Goal: Navigation & Orientation: Find specific page/section

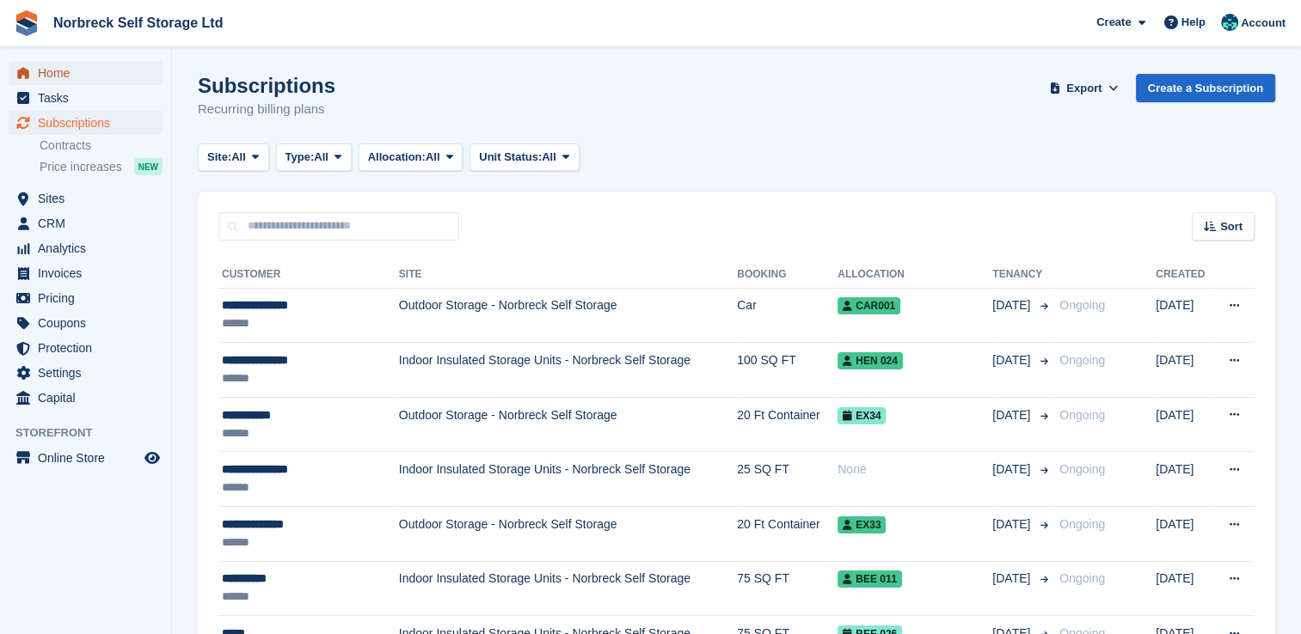
click at [64, 72] on span "Home" at bounding box center [89, 73] width 103 height 24
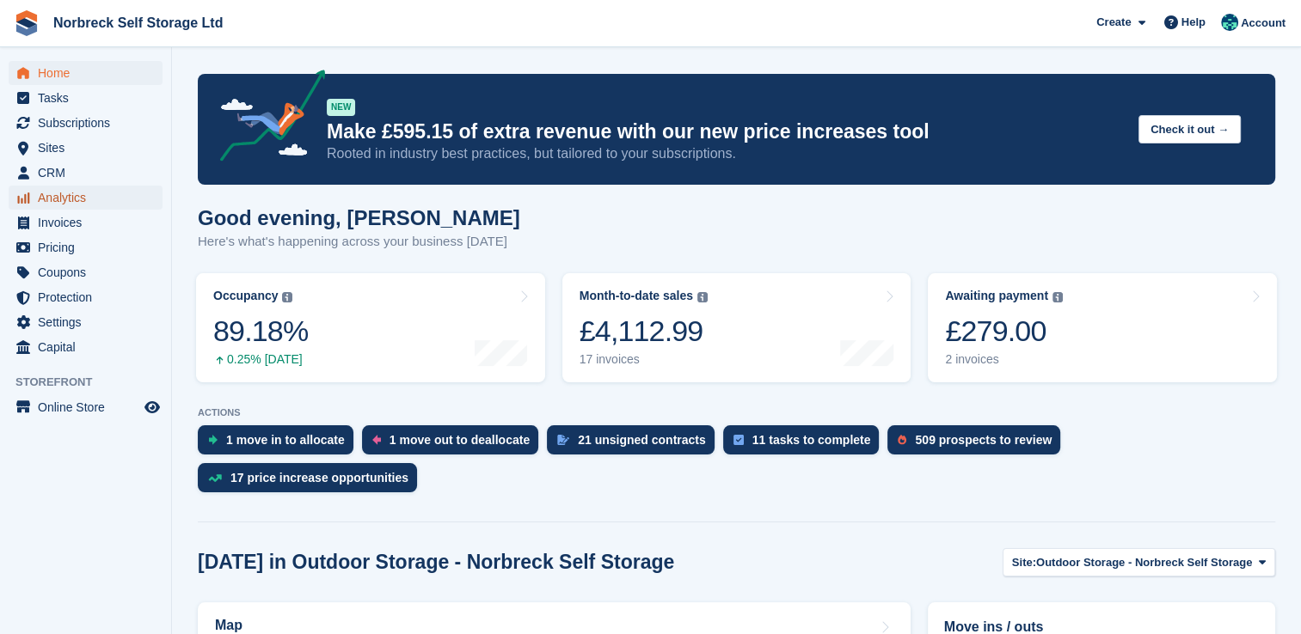
click at [75, 191] on span "Analytics" at bounding box center [89, 198] width 103 height 24
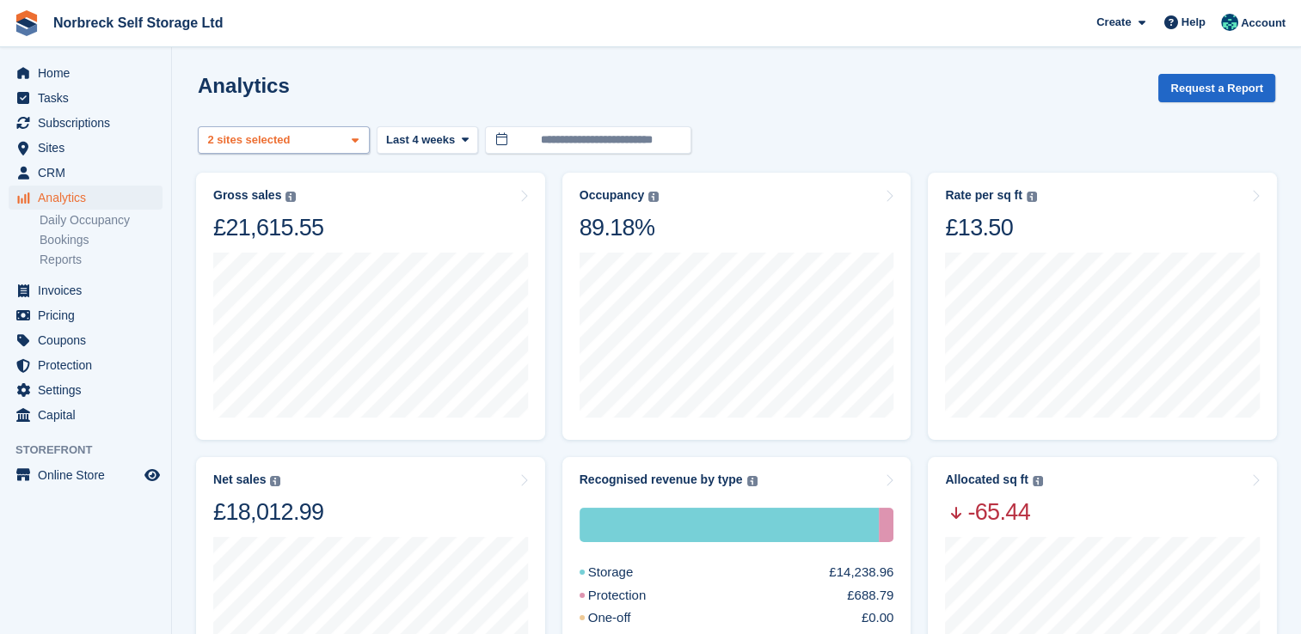
click at [352, 145] on icon at bounding box center [355, 140] width 7 height 11
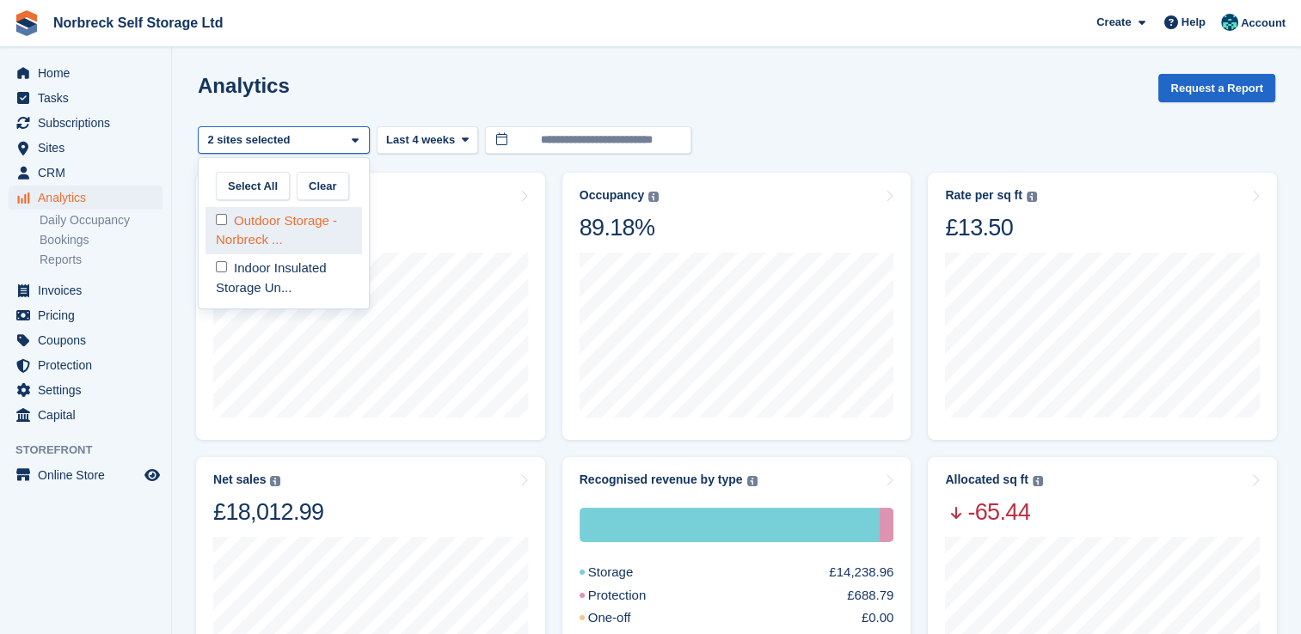
click at [277, 237] on div "Outdoor Storage - Norbreck ..." at bounding box center [283, 230] width 156 height 47
select select "****"
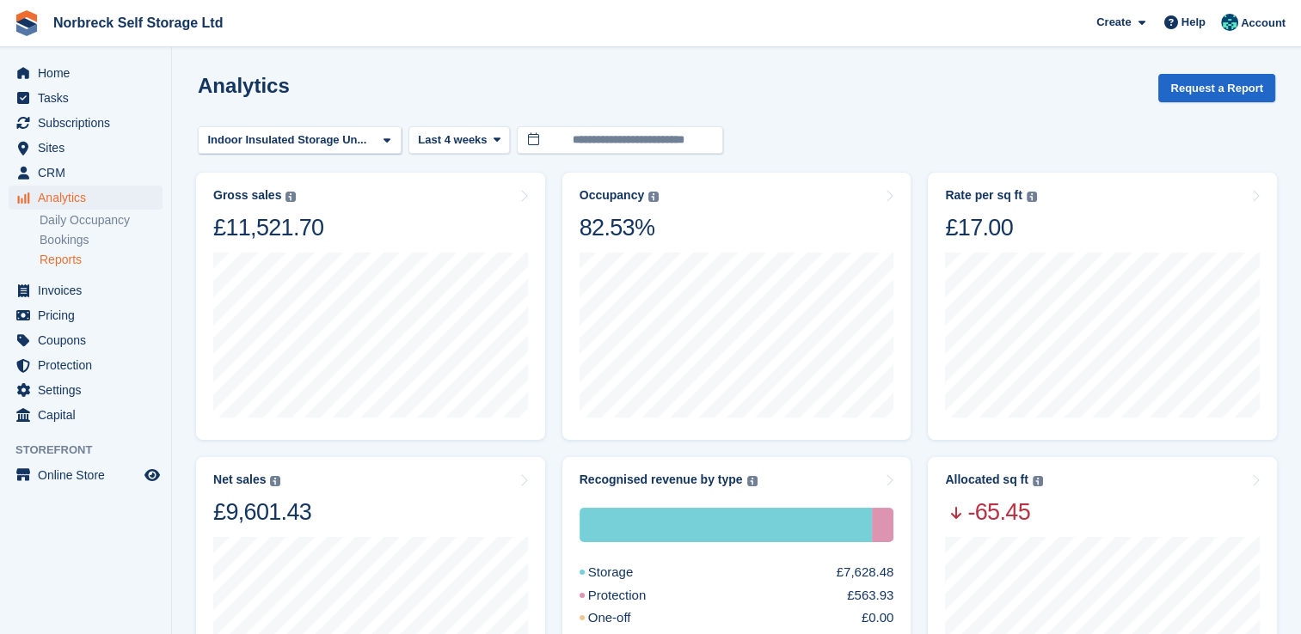
click at [52, 260] on link "Reports" at bounding box center [101, 260] width 123 height 16
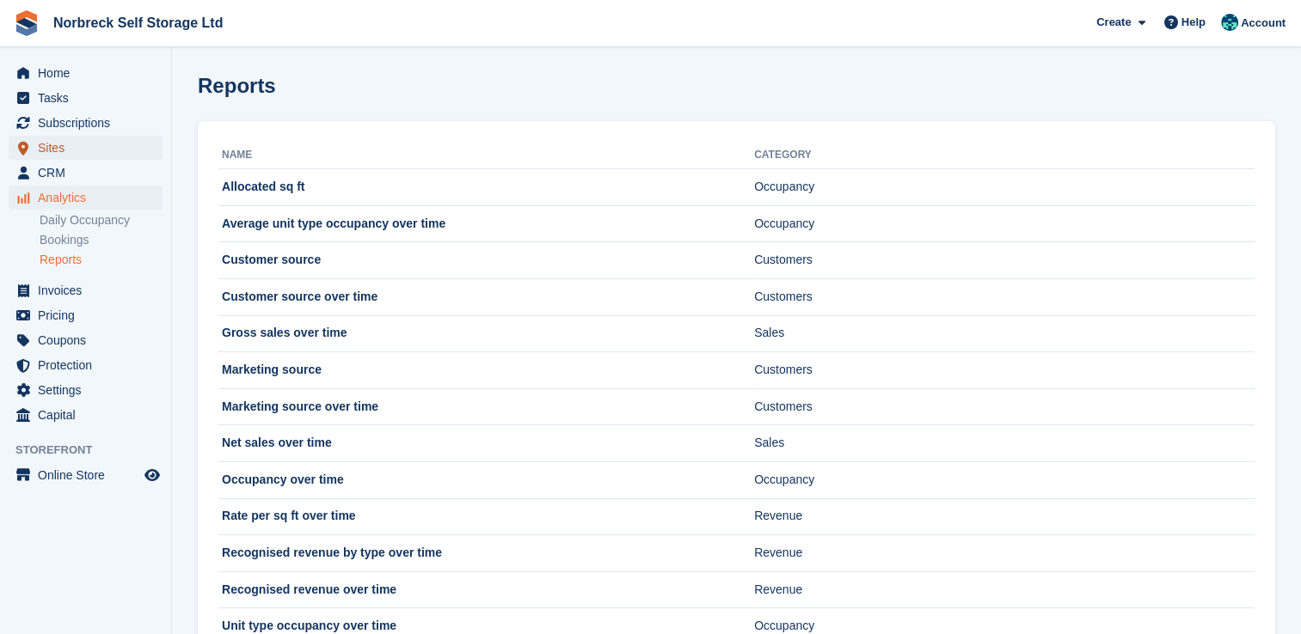
click at [49, 153] on span "Sites" at bounding box center [89, 148] width 103 height 24
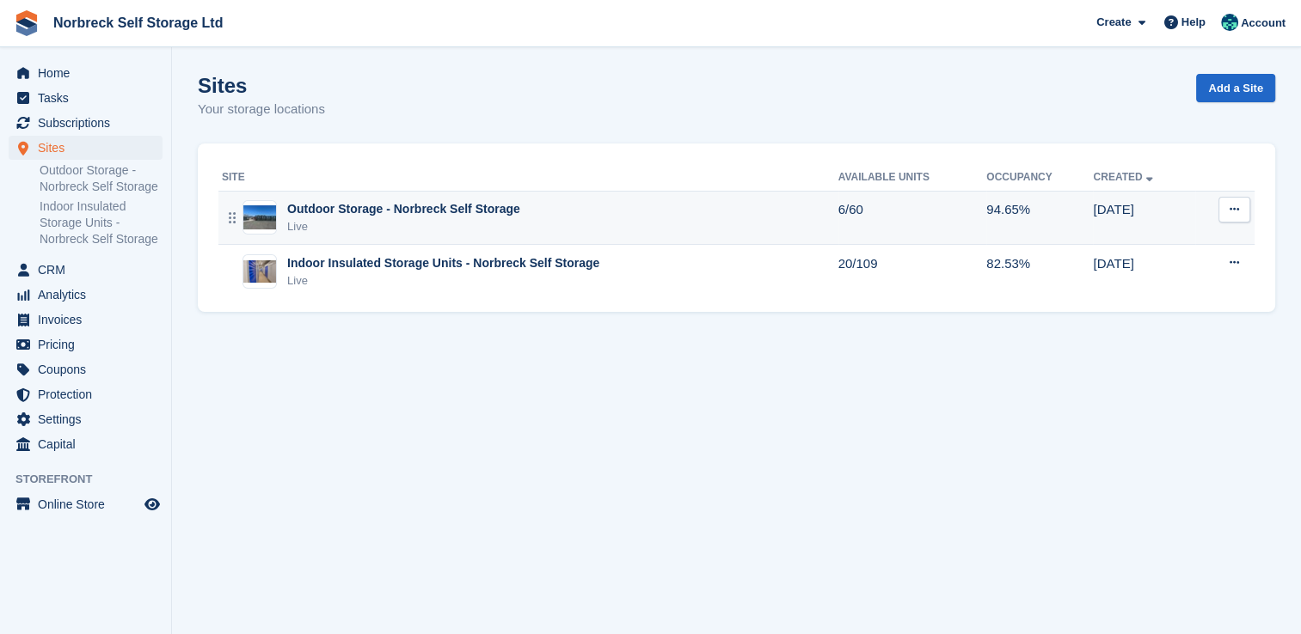
click at [432, 216] on div "Outdoor Storage - Norbreck Self Storage" at bounding box center [403, 209] width 233 height 18
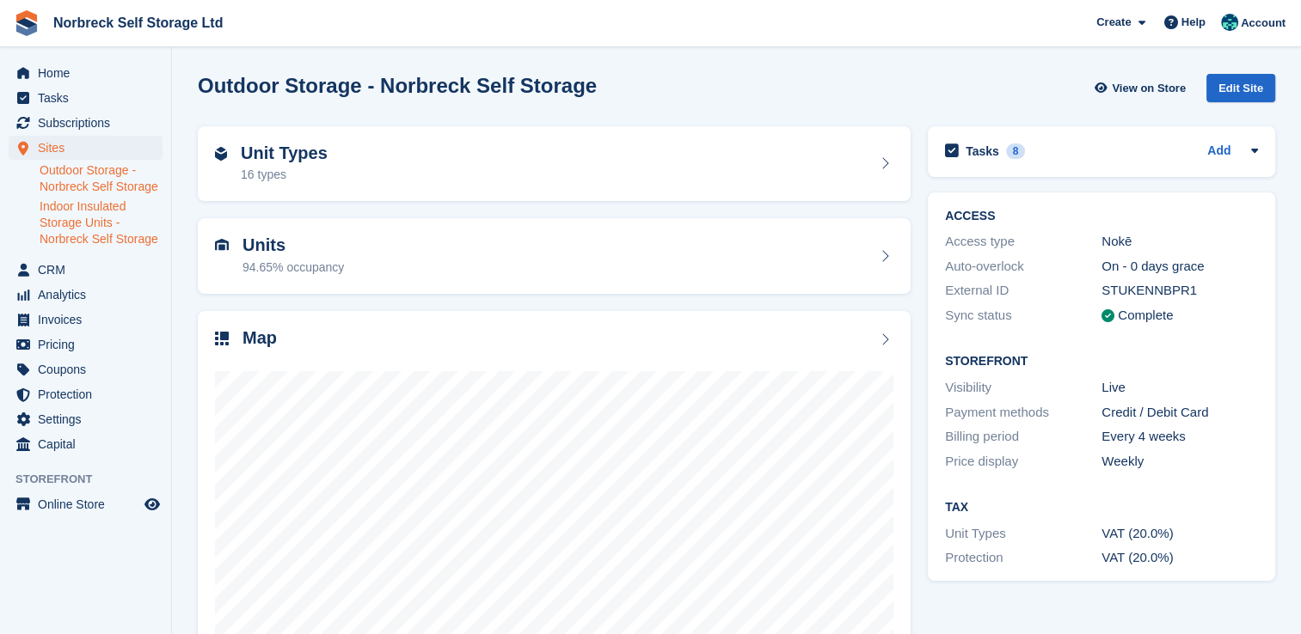
click at [99, 205] on link "Indoor Insulated Storage Units - Norbreck Self Storage" at bounding box center [101, 223] width 123 height 49
